Goal: Information Seeking & Learning: Learn about a topic

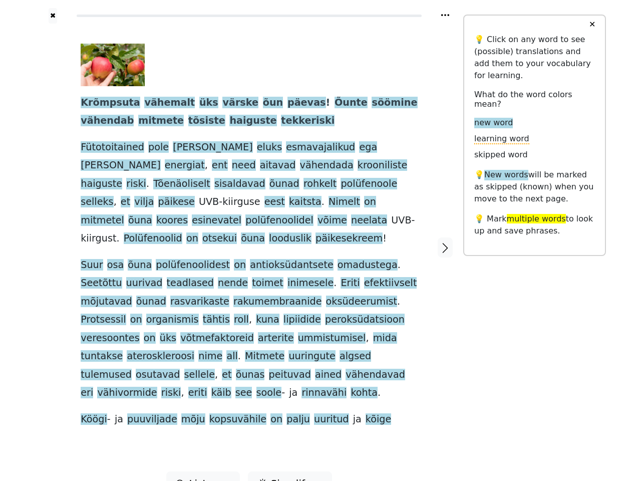
click at [338, 259] on span "omadustega" at bounding box center [368, 265] width 60 height 13
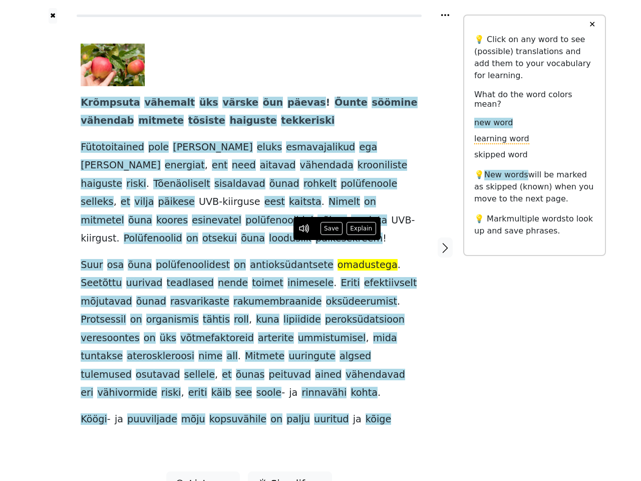
click at [445, 15] on icon at bounding box center [445, 15] width 8 height 2
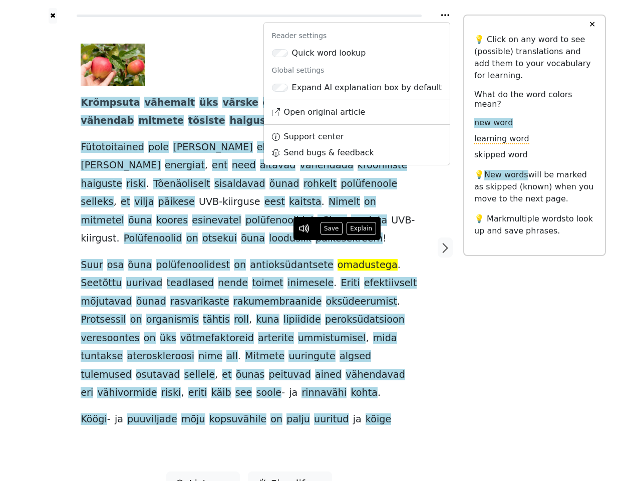
click at [53, 234] on div at bounding box center [53, 248] width 36 height 448
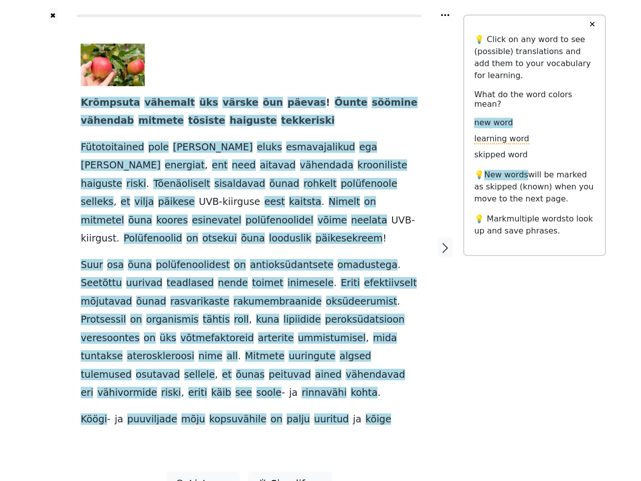
click at [249, 234] on div "Krõmpsuta vähemalt üks värske õun päevas ! Õunte söömine vähendab mitmete tõsis…" at bounding box center [249, 236] width 337 height 385
click at [105, 103] on span "Krõmpsuta" at bounding box center [110, 103] width 59 height 13
click at [155, 103] on span "vähemalt" at bounding box center [169, 103] width 51 height 13
click at [199, 103] on span "üks" at bounding box center [208, 103] width 19 height 13
